Goal: Find specific page/section: Find specific page/section

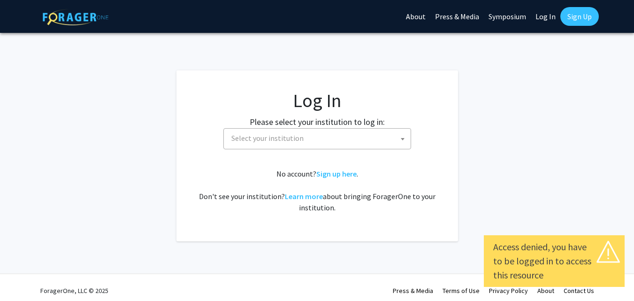
select select
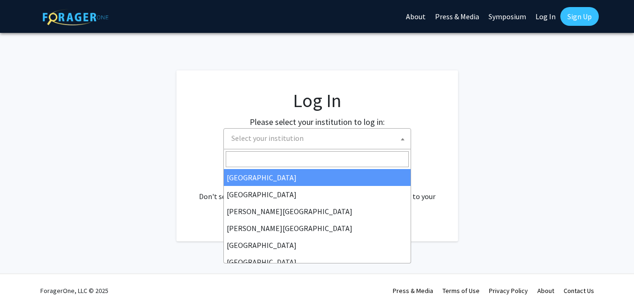
click at [399, 136] on span at bounding box center [402, 139] width 9 height 21
click at [382, 152] on input "Search" at bounding box center [317, 159] width 183 height 16
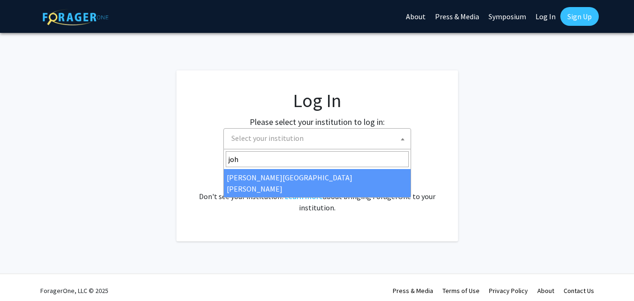
type input "joh"
select select "1"
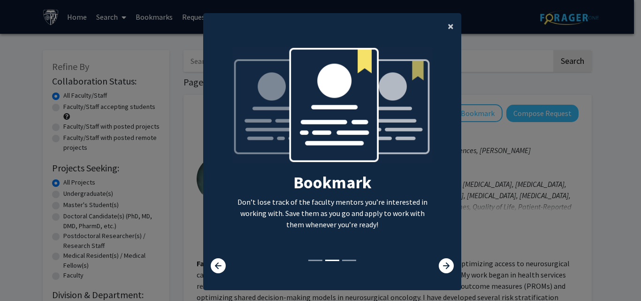
click at [449, 23] on span "×" at bounding box center [451, 26] width 6 height 15
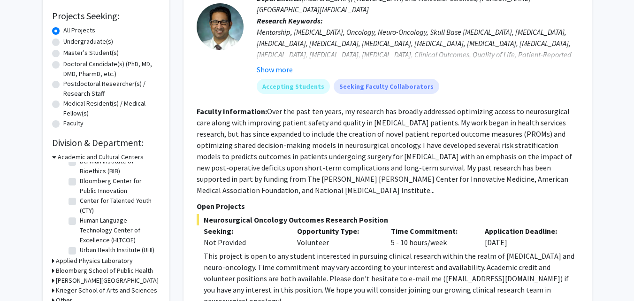
scroll to position [30, 0]
click at [58, 158] on h3 "Academic and Cultural Centers" at bounding box center [101, 157] width 86 height 10
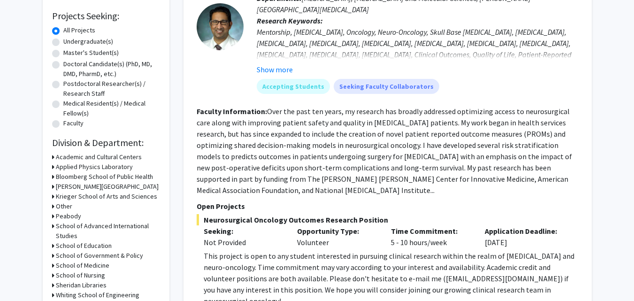
click at [76, 105] on label "Medical Resident(s) / Medical Fellow(s)" at bounding box center [111, 109] width 97 height 20
click at [69, 105] on input "Medical Resident(s) / Medical Fellow(s)" at bounding box center [66, 102] width 6 height 6
radio input "true"
